Goal: Task Accomplishment & Management: Complete application form

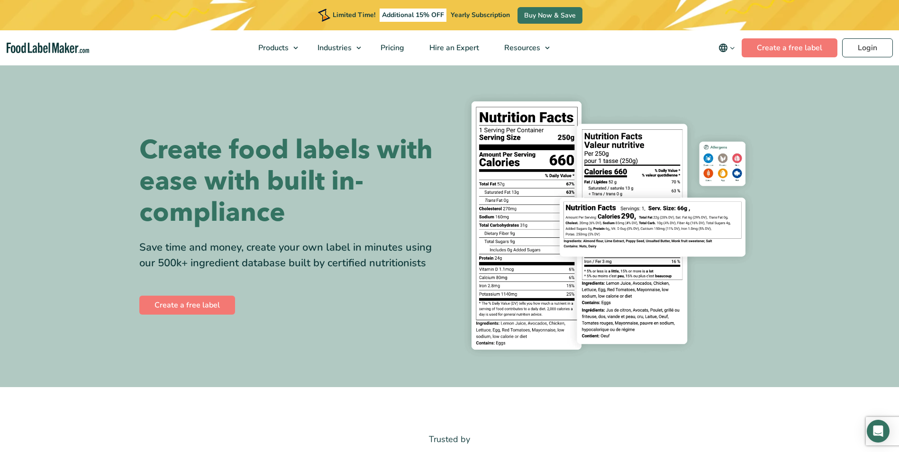
click at [97, 142] on section "Create food labels with ease with built in-compliance Save time and money, crea…" at bounding box center [449, 225] width 899 height 323
click at [762, 47] on link "Create a free label" at bounding box center [790, 47] width 96 height 19
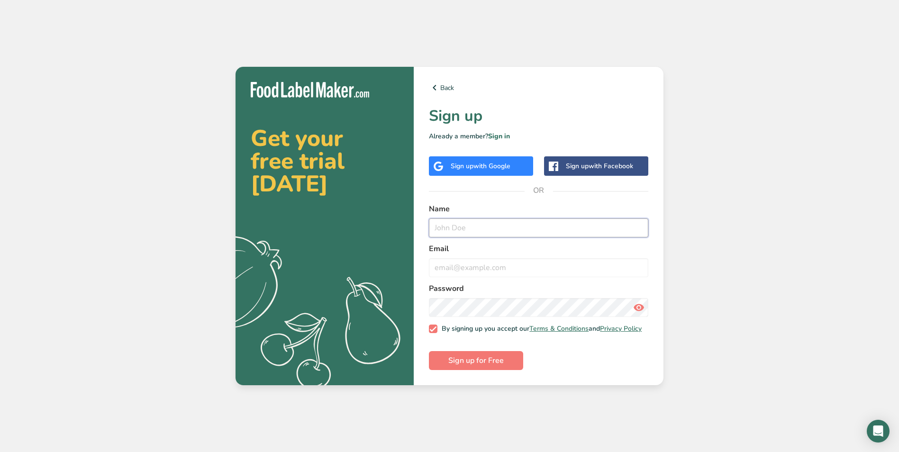
click at [471, 227] on input "text" at bounding box center [538, 228] width 219 height 19
type input "Lana Antocci"
type input "lana.antocci@arthrex.com"
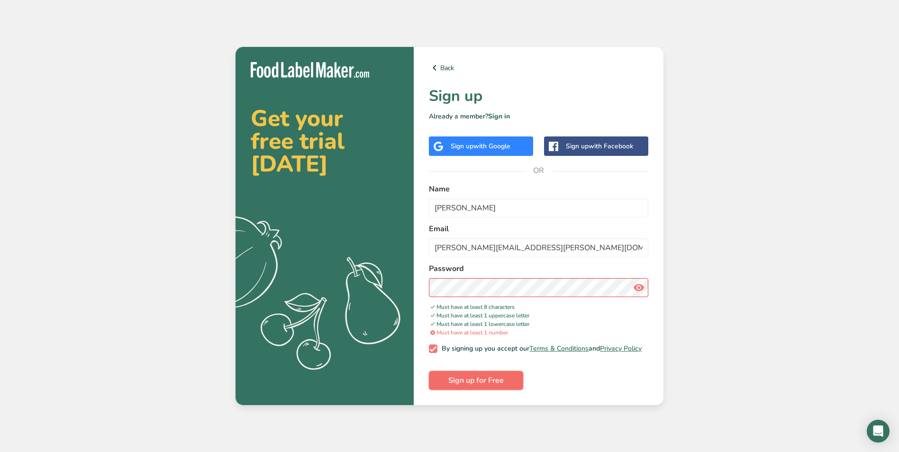
click at [507, 379] on button "Sign up for Free" at bounding box center [476, 380] width 94 height 19
click at [634, 284] on icon at bounding box center [638, 287] width 11 height 17
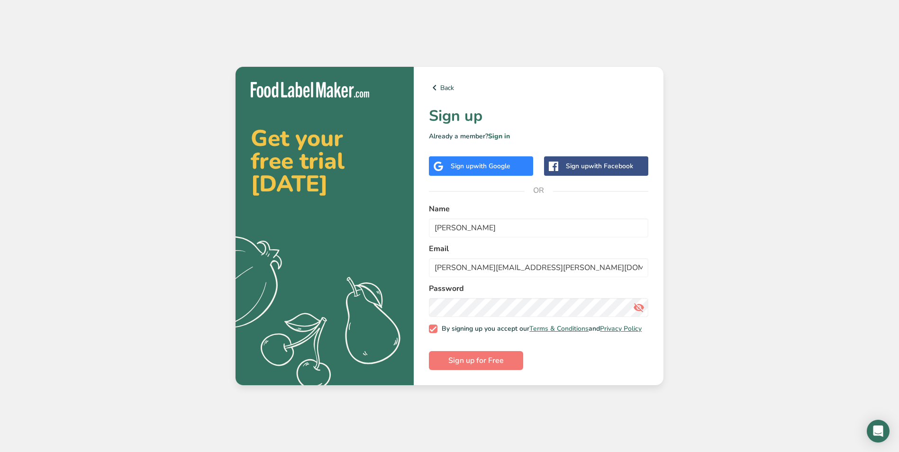
click at [748, 238] on div "Get your free trial today .a{fill:#f5f3ed;} Back Sign up Already a member? Sign…" at bounding box center [449, 226] width 899 height 452
click at [511, 363] on button "Sign up for Free" at bounding box center [476, 360] width 94 height 19
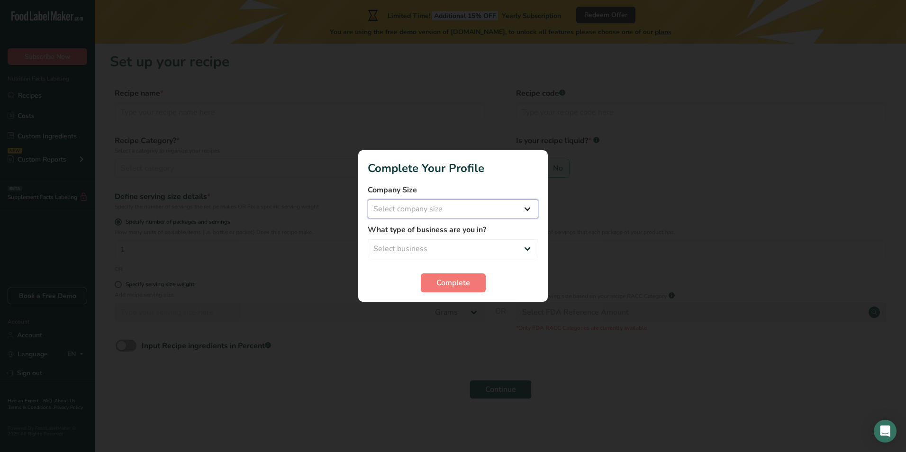
click at [467, 207] on select "Select company size Fewer than 10 Employees 10 to 50 Employees 51 to 500 Employ…" at bounding box center [453, 209] width 171 height 19
select select "4"
click at [368, 200] on select "Select company size Fewer than 10 Employees 10 to 50 Employees 51 to 500 Employ…" at bounding box center [453, 209] width 171 height 19
click at [446, 243] on select "Select business Packaged Food Manufacturer Restaurant & Cafe Bakery Meal Plans …" at bounding box center [453, 248] width 171 height 19
click at [368, 239] on select "Select business Packaged Food Manufacturer Restaurant & Cafe Bakery Meal Plans …" at bounding box center [453, 248] width 171 height 19
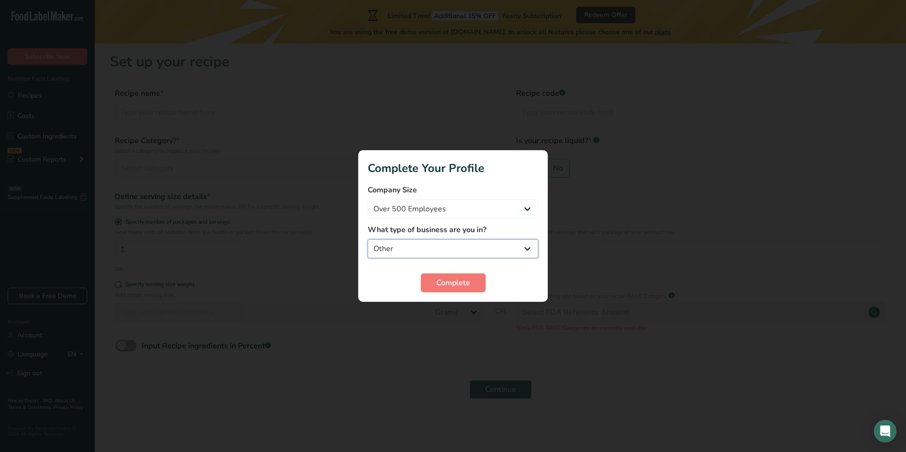
click at [447, 254] on select "Packaged Food Manufacturer Restaurant & Cafe Bakery Meal Plans & Catering Compa…" at bounding box center [453, 248] width 171 height 19
select select "4"
click at [368, 239] on select "Packaged Food Manufacturer Restaurant & Cafe Bakery Meal Plans & Catering Compa…" at bounding box center [453, 248] width 171 height 19
click at [444, 282] on span "Complete" at bounding box center [454, 282] width 34 height 11
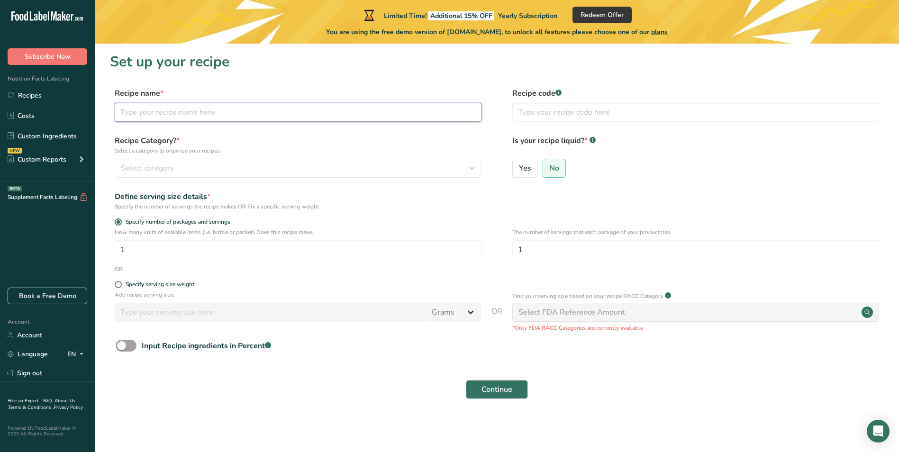
click at [176, 107] on input "text" at bounding box center [298, 112] width 367 height 19
type input "O"
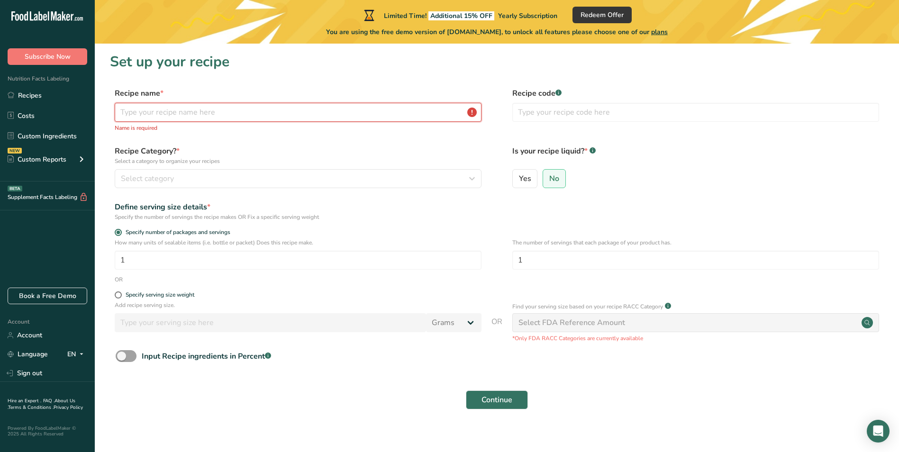
click at [186, 115] on input "text" at bounding box center [298, 112] width 367 height 19
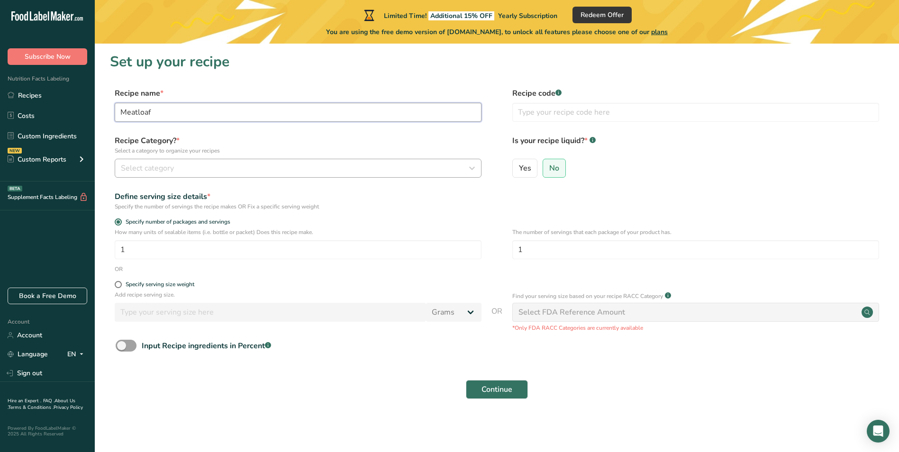
type input "Meatloaf"
click at [154, 169] on span "Select category" at bounding box center [147, 168] width 53 height 11
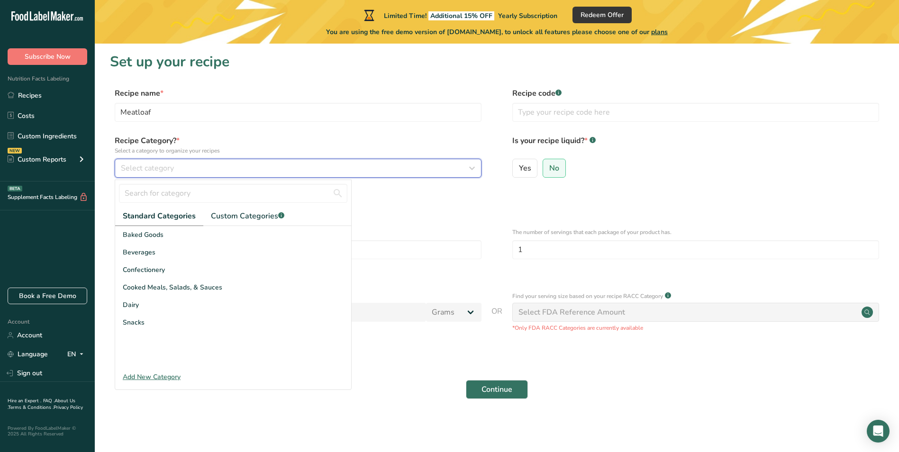
click at [184, 174] on button "Select category" at bounding box center [298, 168] width 367 height 19
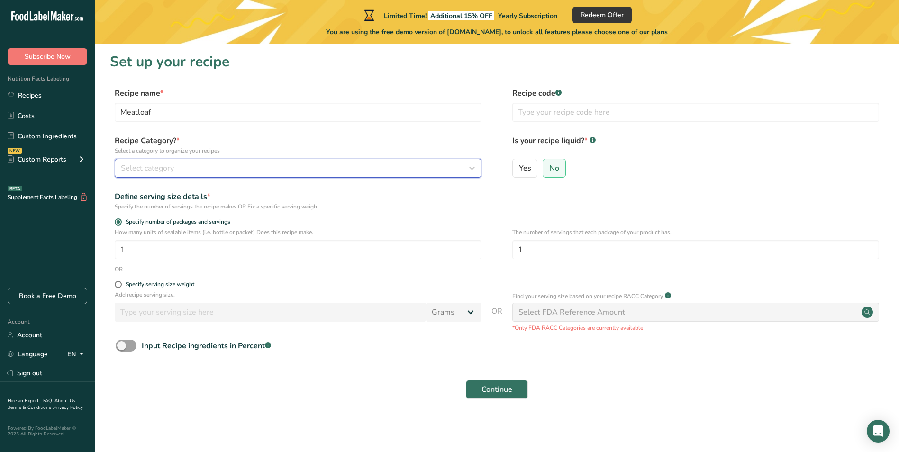
click at [182, 170] on div "Select category" at bounding box center [295, 168] width 349 height 11
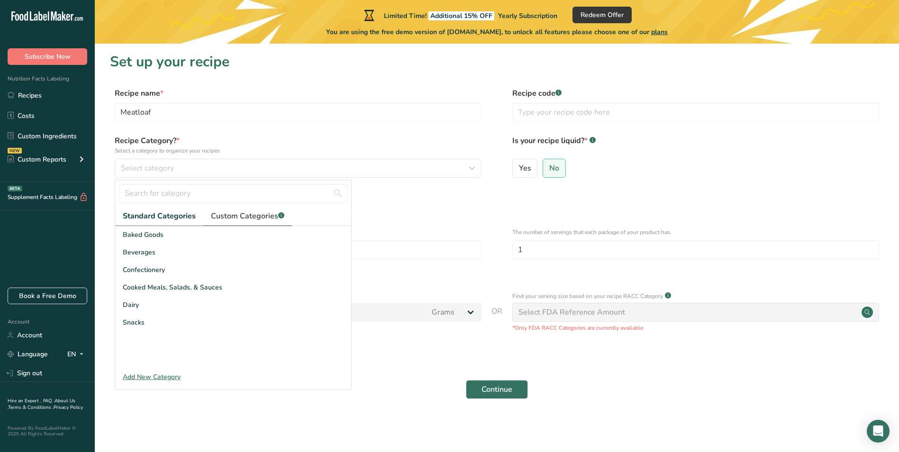
click at [243, 222] on link "Custom Categories .a-a{fill:#347362;}.b-a{fill:#fff;}" at bounding box center [247, 216] width 89 height 19
click at [171, 210] on link "Standard Categories" at bounding box center [158, 216] width 87 height 19
click at [161, 377] on div "Add New Category" at bounding box center [233, 377] width 236 height 10
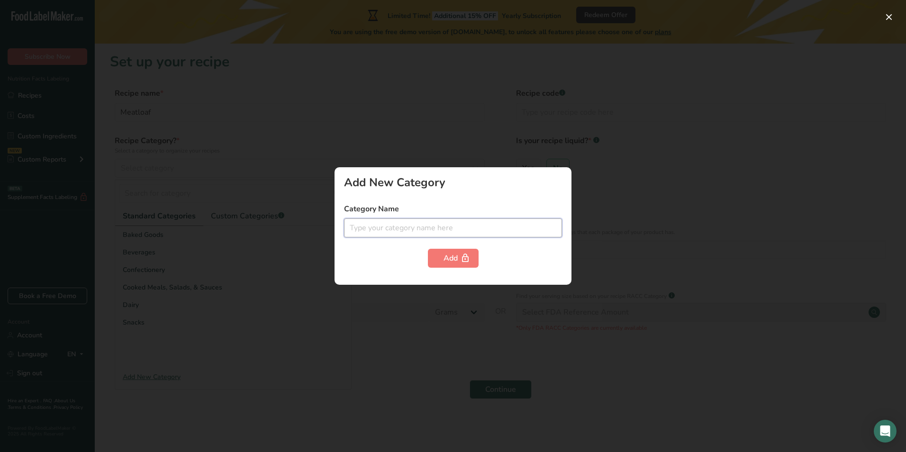
click at [383, 225] on input "text" at bounding box center [453, 228] width 218 height 19
type input "E"
type input "Protein"
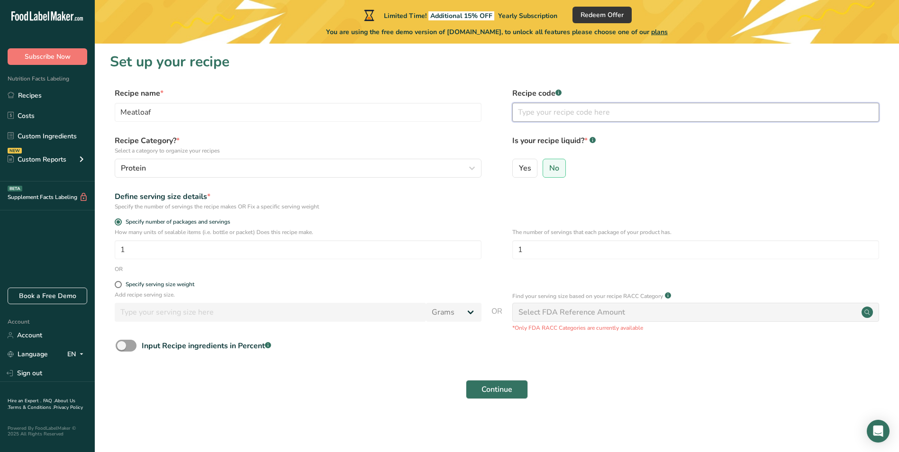
click at [527, 112] on input "text" at bounding box center [695, 112] width 367 height 19
click at [482, 92] on div "Recipe name * Meatloaf Recipe code .a-a{fill:#347362;}.b-a{fill:#fff;}" at bounding box center [497, 108] width 774 height 40
drag, startPoint x: 539, startPoint y: 250, endPoint x: 474, endPoint y: 256, distance: 64.8
click at [474, 256] on div "How many units of sealable items (i.e. bottle or packet) Does this recipe make.…" at bounding box center [497, 246] width 774 height 37
click at [465, 201] on div "Define serving size details *" at bounding box center [298, 196] width 367 height 11
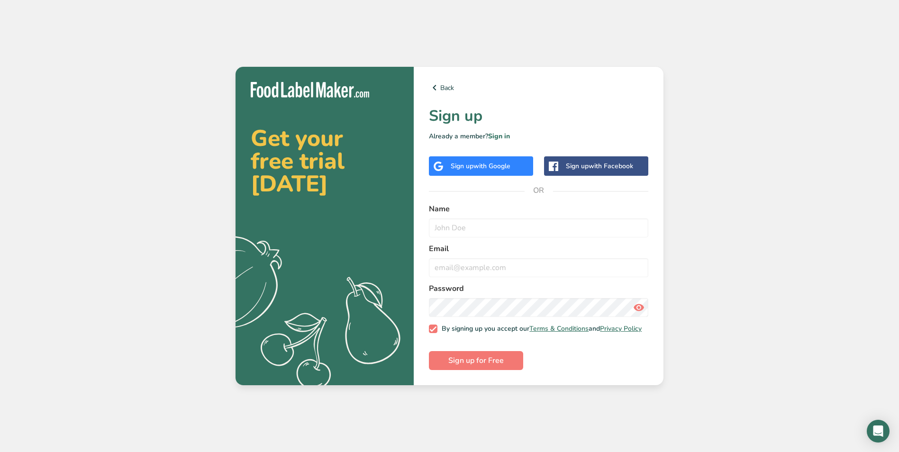
click at [763, 100] on div "Get your free trial today .a{fill:#f5f3ed;} Back Sign up Already a member? Sign…" at bounding box center [449, 226] width 899 height 452
